Goal: Information Seeking & Learning: Find specific fact

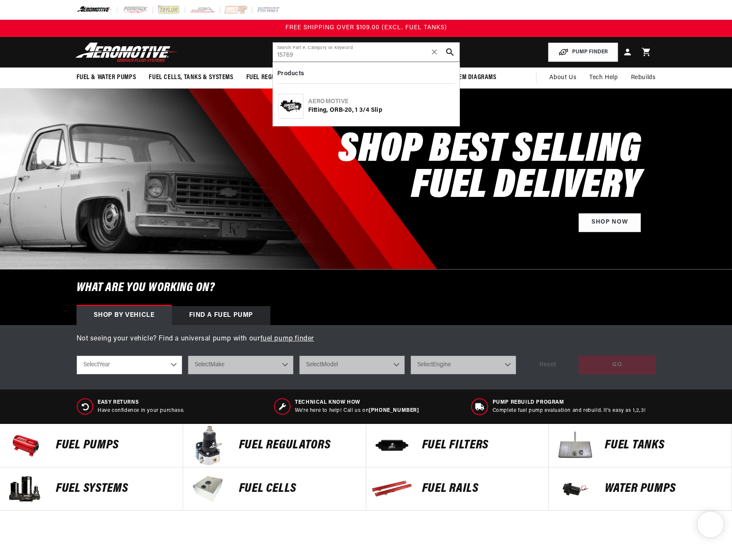
type input "15769"
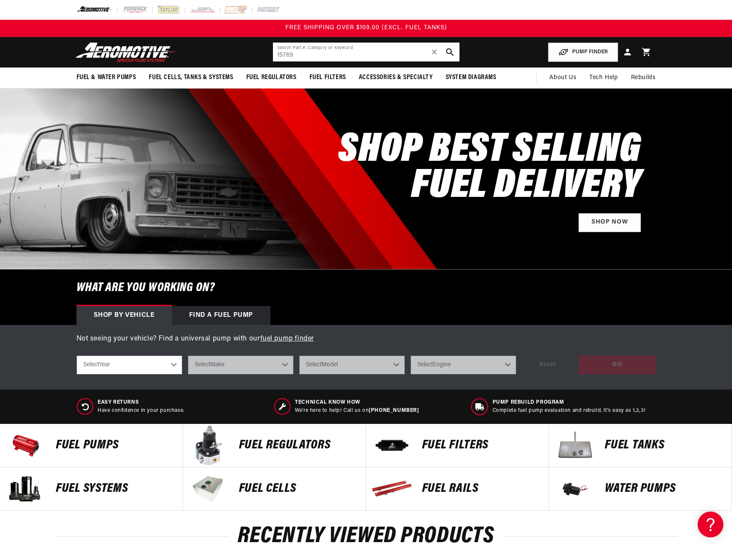
click at [354, 57] on input "15769" at bounding box center [366, 52] width 187 height 19
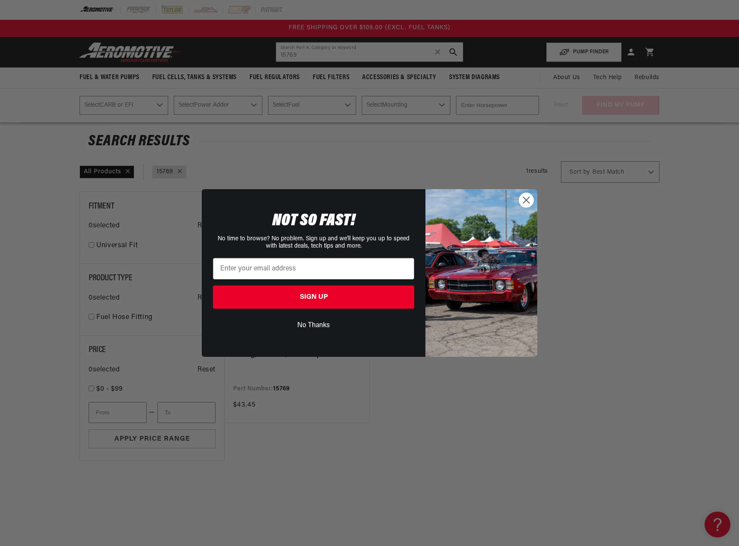
click at [528, 200] on circle "Close dialog" at bounding box center [526, 200] width 14 height 14
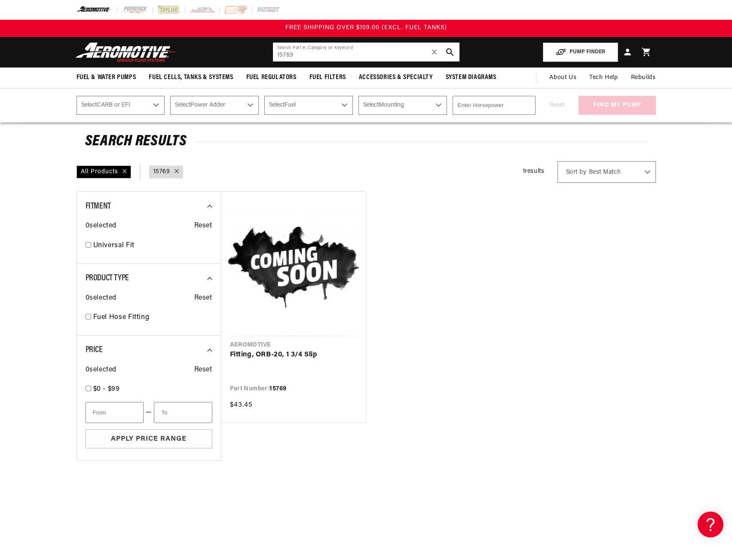
click at [304, 56] on input "15769" at bounding box center [366, 52] width 187 height 19
paste input "74"
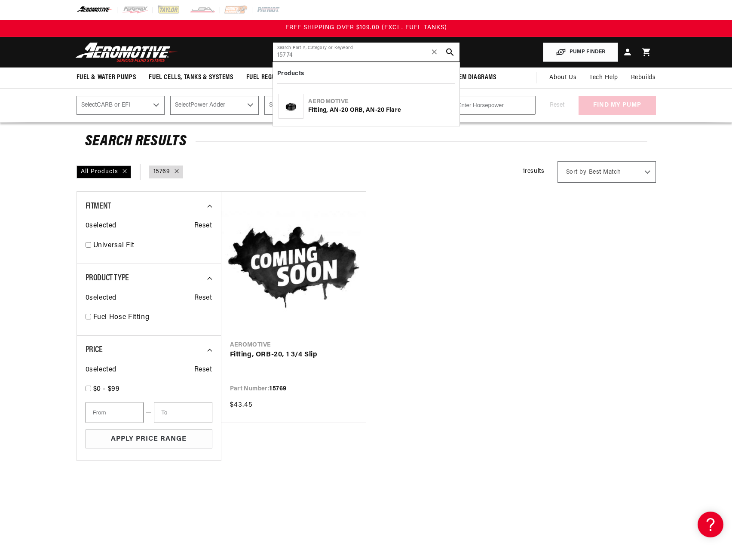
type input "15774"
click at [333, 99] on div "Aeromotive" at bounding box center [381, 102] width 146 height 9
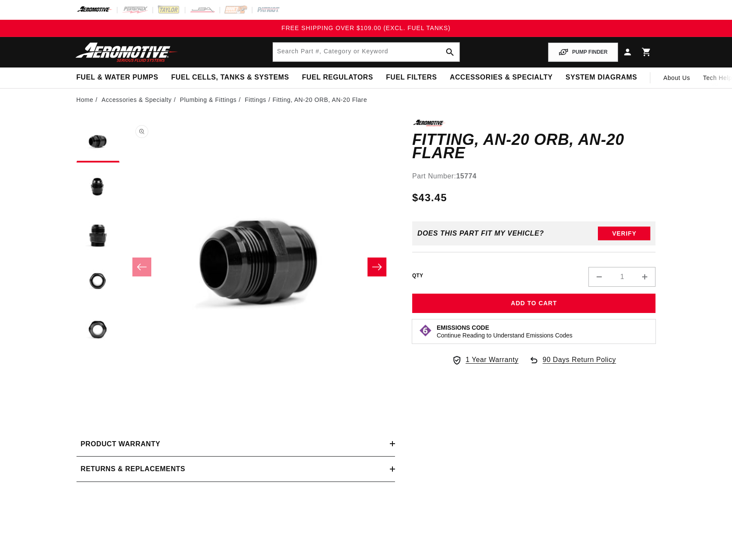
click at [124, 391] on button "Open media 1 in modal" at bounding box center [124, 391] width 0 height 0
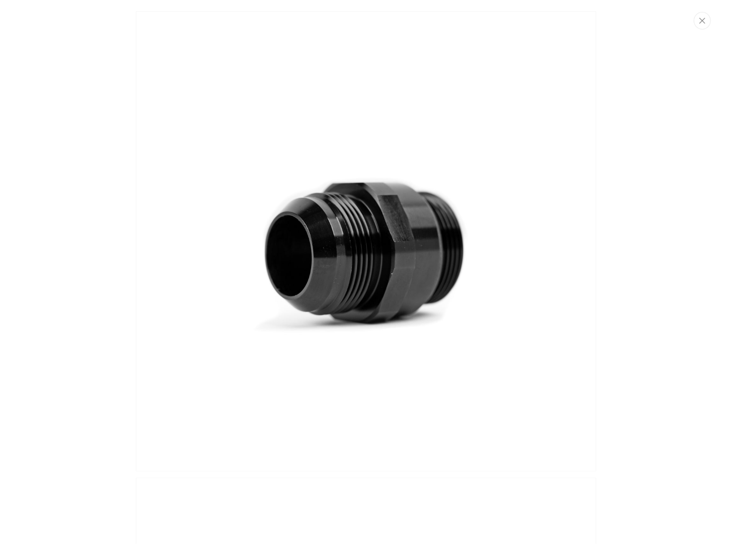
scroll to position [0, 0]
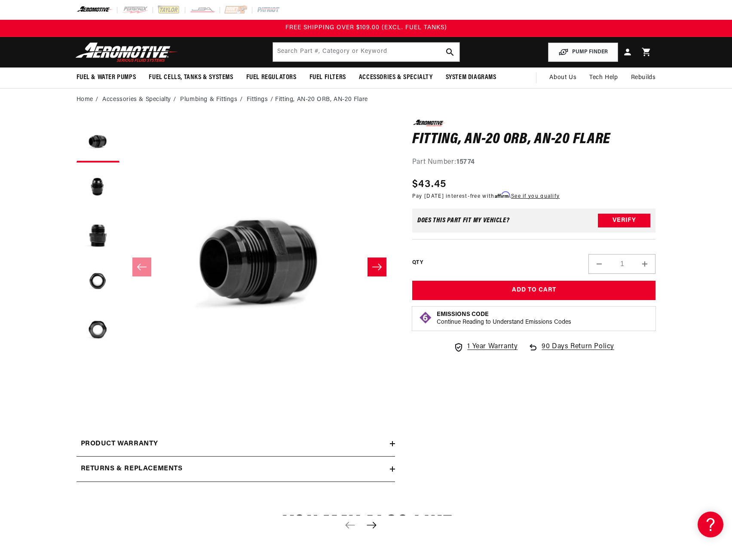
drag, startPoint x: 358, startPoint y: 283, endPoint x: 72, endPoint y: 375, distance: 300.0
click at [36, 400] on section "0.0 star rating Write a review Fitting, AN-20 ORB, AN-20 Flare Fitting, AN-20 O…" at bounding box center [366, 303] width 732 height 385
click at [124, 391] on button "Open media 1 in modal" at bounding box center [124, 391] width 0 height 0
drag, startPoint x: 366, startPoint y: 264, endPoint x: 251, endPoint y: 258, distance: 115.9
drag, startPoint x: 251, startPoint y: 258, endPoint x: 211, endPoint y: 344, distance: 94.3
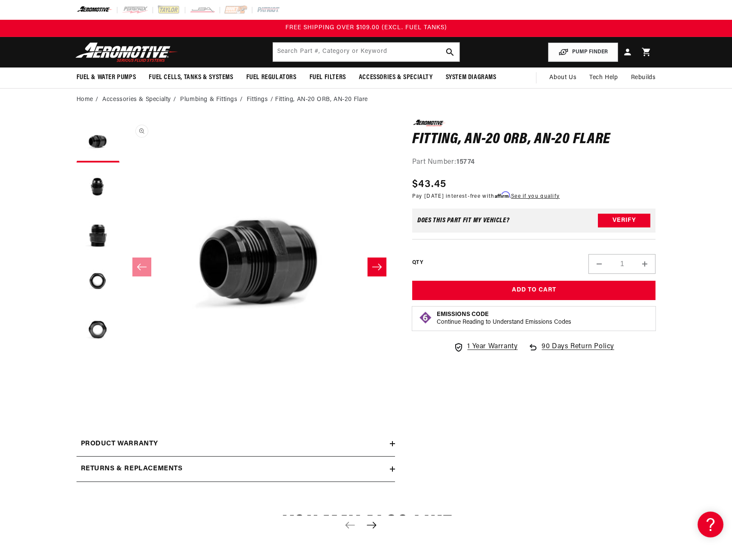
click at [186, 403] on div "Watch Video" at bounding box center [259, 405] width 271 height 19
drag, startPoint x: 261, startPoint y: 259, endPoint x: 142, endPoint y: 128, distance: 177.5
click at [124, 391] on button "Open media 1 in modal" at bounding box center [124, 391] width 0 height 0
drag, startPoint x: 347, startPoint y: 222, endPoint x: 52, endPoint y: 406, distance: 347.4
click at [52, 406] on section "0.0 star rating Write a review Fitting, AN-20 ORB, AN-20 Flare Fitting, AN-20 O…" at bounding box center [366, 303] width 732 height 385
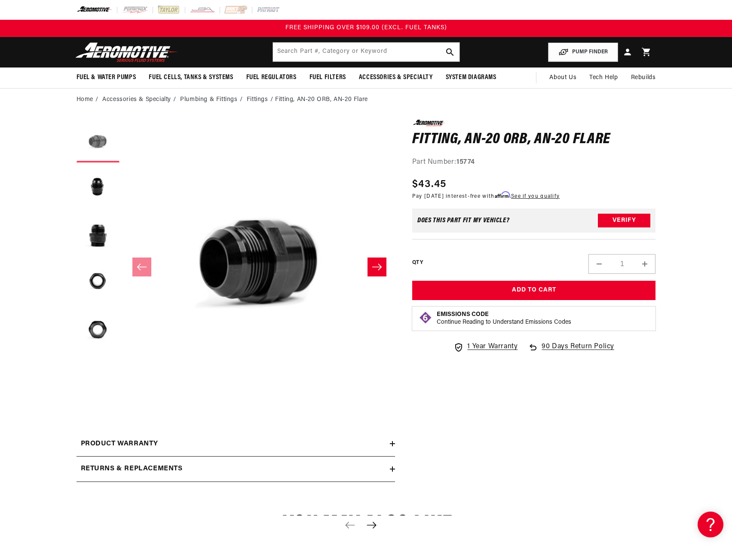
click at [105, 140] on button "Load image 1 in gallery view" at bounding box center [98, 141] width 43 height 43
click at [124, 391] on button "Open media 1 in modal" at bounding box center [124, 391] width 0 height 0
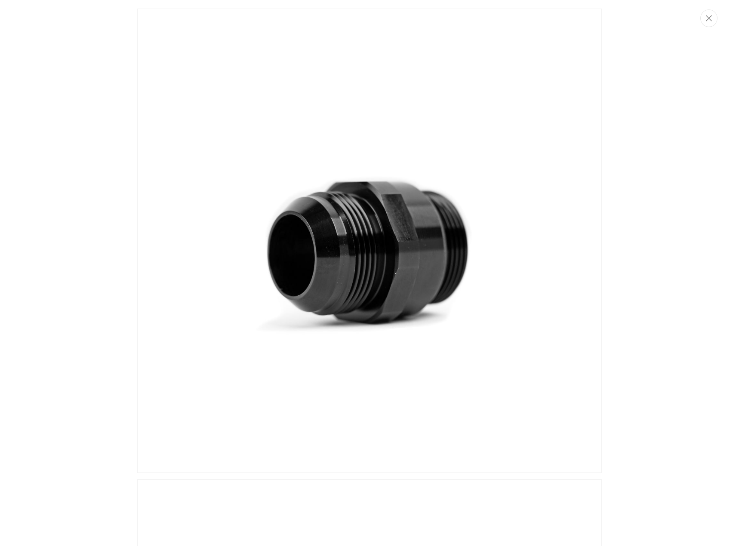
click at [666, 69] on div "Media gallery" at bounding box center [369, 273] width 739 height 546
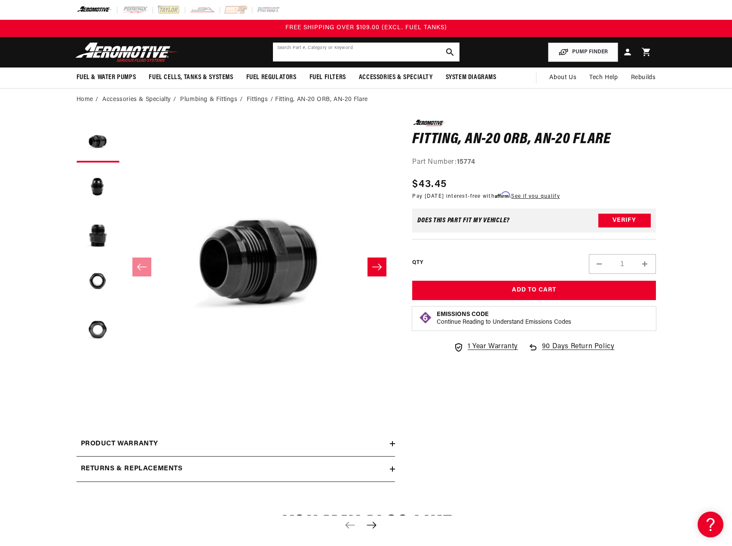
click at [327, 51] on input "text" at bounding box center [366, 52] width 187 height 19
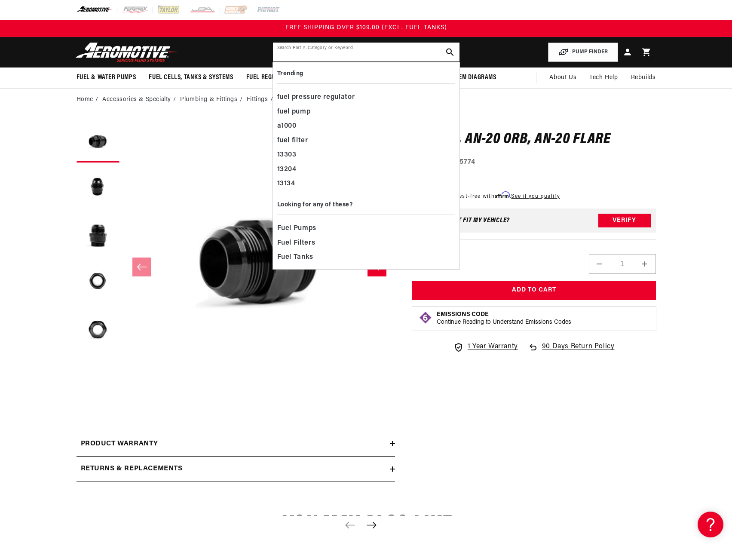
paste input "15770"
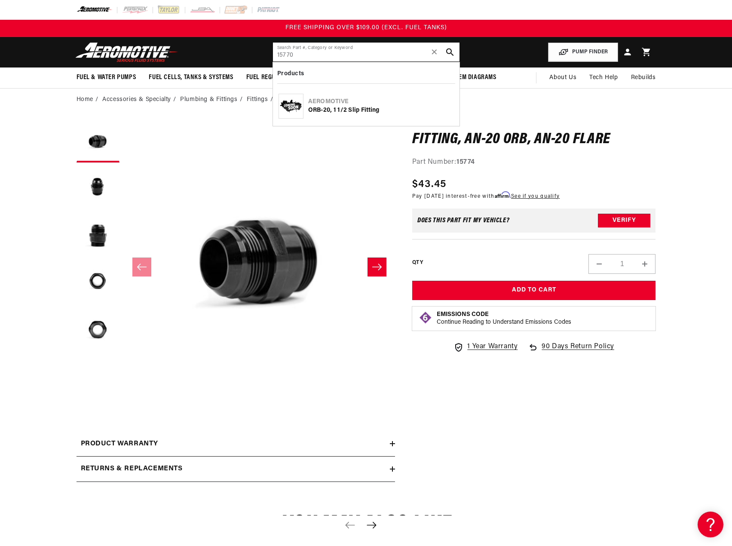
drag, startPoint x: 300, startPoint y: 54, endPoint x: 270, endPoint y: 56, distance: 30.2
click at [270, 56] on header "Fuel & Water Pumps Back In-Tank In-Line Fuel Pumps" at bounding box center [366, 52] width 623 height 31
paste input "5"
type input "15775"
click at [332, 107] on div "Fitting, AN-20 ORB, AN-16-Flare" at bounding box center [381, 110] width 146 height 9
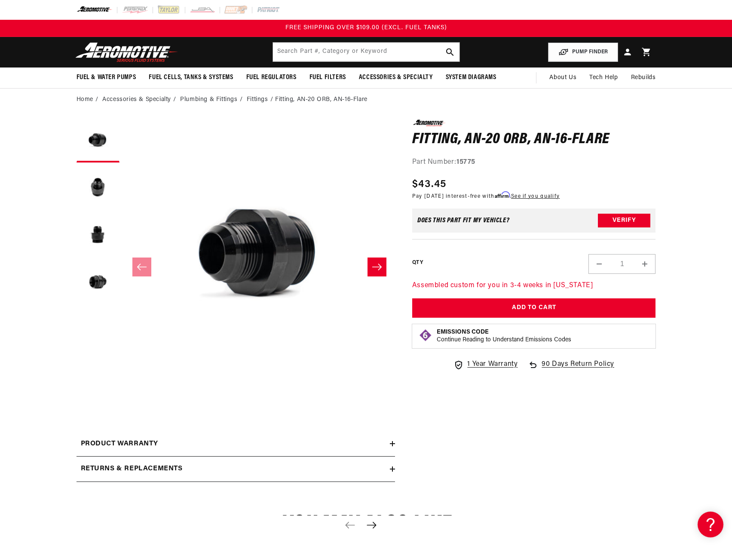
drag, startPoint x: 266, startPoint y: 254, endPoint x: 41, endPoint y: 215, distance: 228.8
click at [0, 253] on html "Skip to content Your cart Your cart is empty Loading... You may also like Subto…" at bounding box center [366, 273] width 732 height 546
click at [124, 391] on button "Open media 1 in modal" at bounding box center [124, 391] width 0 height 0
